Goal: Task Accomplishment & Management: Manage account settings

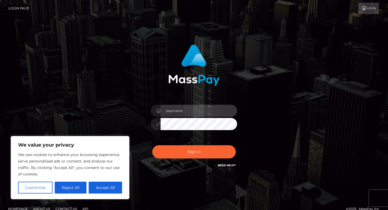
click at [189, 110] on input "text" at bounding box center [199, 111] width 77 height 12
type input "kali.sudhra@gmail.com"
click at [112, 191] on button "Accept All" at bounding box center [105, 187] width 33 height 12
checkbox input "true"
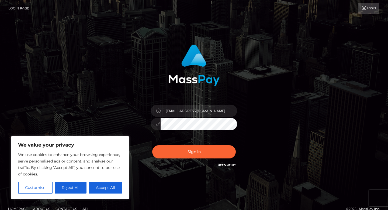
checkbox input "true"
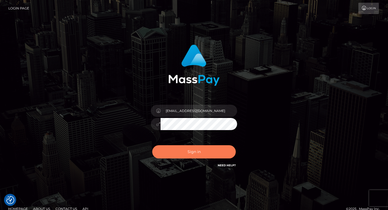
click at [188, 150] on button "Sign in" at bounding box center [194, 151] width 84 height 13
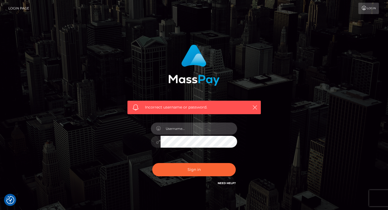
click at [189, 126] on input "text" at bounding box center [199, 128] width 77 height 12
type input "kali.sudhra@gmail.com"
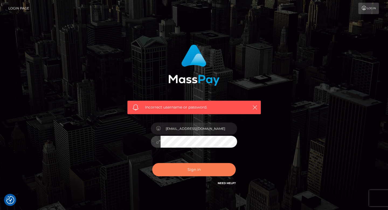
click at [187, 163] on button "Sign in" at bounding box center [194, 169] width 84 height 13
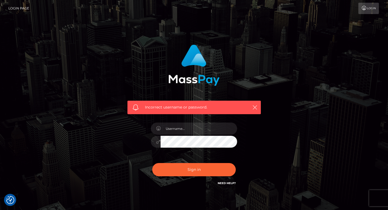
click at [226, 181] on link "Need Help?" at bounding box center [227, 183] width 18 height 4
click at [254, 107] on icon "button" at bounding box center [254, 107] width 5 height 5
click at [257, 108] on icon "button" at bounding box center [254, 107] width 5 height 5
click at [14, 9] on link "Login Page" at bounding box center [18, 8] width 21 height 11
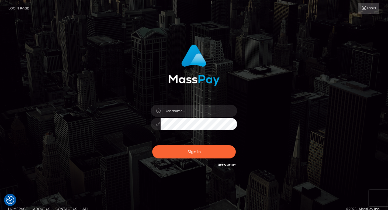
click at [371, 6] on link "Login" at bounding box center [368, 8] width 20 height 11
click at [231, 164] on link "Need Help?" at bounding box center [227, 165] width 18 height 4
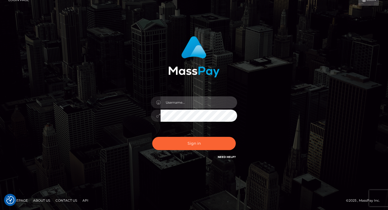
click at [183, 105] on input "text" at bounding box center [199, 102] width 77 height 12
type input "[EMAIL_ADDRESS][DOMAIN_NAME]"
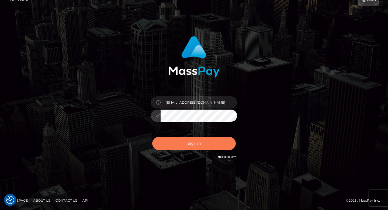
click at [199, 141] on button "Sign in" at bounding box center [194, 143] width 84 height 13
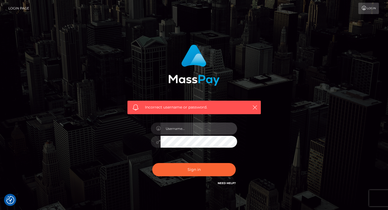
click at [198, 127] on input "text" at bounding box center [199, 128] width 77 height 12
type input "kalisudhra"
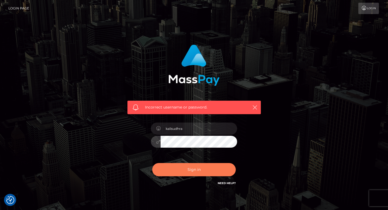
click at [195, 169] on button "Sign in" at bounding box center [194, 169] width 84 height 13
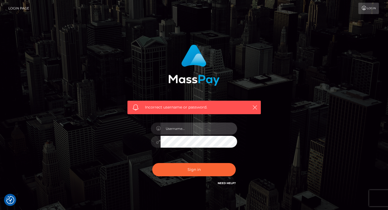
click at [188, 132] on input "text" at bounding box center [199, 128] width 77 height 12
type input "kali.sudhra"
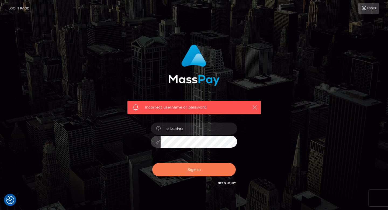
click at [186, 172] on button "Sign in" at bounding box center [194, 169] width 84 height 13
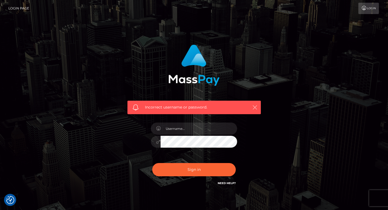
click at [257, 107] on icon "button" at bounding box center [254, 107] width 5 height 5
click at [253, 109] on icon "button" at bounding box center [254, 107] width 5 height 5
click at [254, 109] on icon "button" at bounding box center [254, 107] width 5 height 5
click at [222, 183] on link "Need Help?" at bounding box center [227, 183] width 18 height 4
click at [255, 109] on icon "button" at bounding box center [254, 107] width 5 height 5
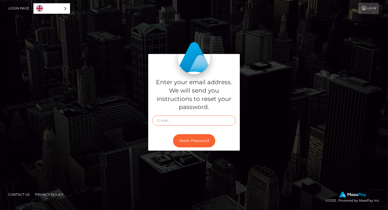
click at [182, 120] on input "text" at bounding box center [194, 120] width 84 height 10
type input "[EMAIL_ADDRESS][DOMAIN_NAME]"
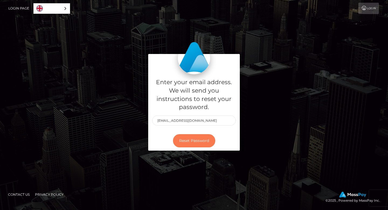
click at [193, 140] on button "Reset Password" at bounding box center [194, 140] width 42 height 13
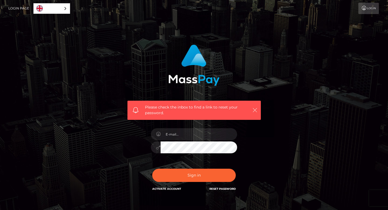
click at [254, 108] on icon "button" at bounding box center [254, 109] width 5 height 5
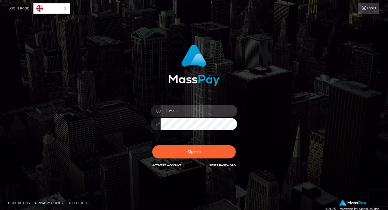
click at [182, 111] on input "email" at bounding box center [199, 111] width 77 height 12
type input "[EMAIL_ADDRESS][DOMAIN_NAME]"
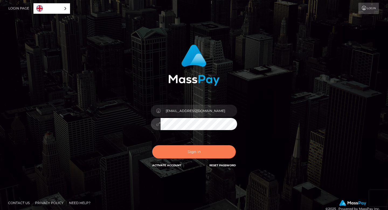
click at [183, 151] on button "Sign in" at bounding box center [194, 151] width 84 height 13
